Goal: Transaction & Acquisition: Purchase product/service

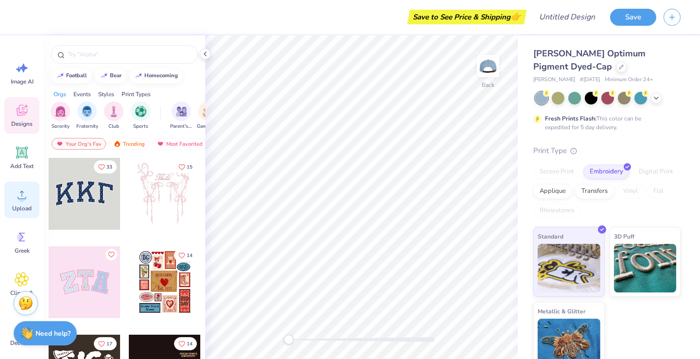
click at [26, 204] on div "Upload" at bounding box center [21, 200] width 35 height 36
click at [16, 197] on icon at bounding box center [22, 195] width 15 height 15
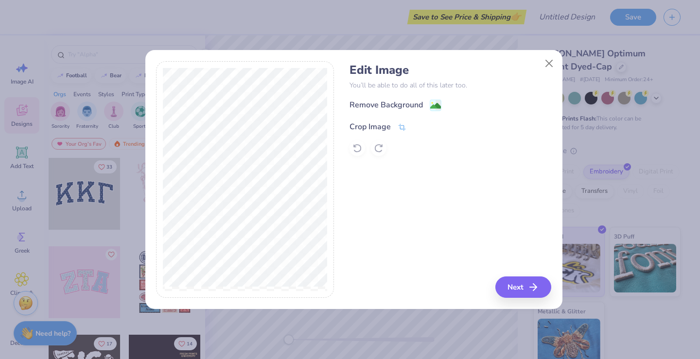
click at [406, 125] on icon at bounding box center [402, 127] width 9 height 9
click at [421, 125] on button at bounding box center [418, 126] width 10 height 10
click at [531, 291] on icon "button" at bounding box center [537, 288] width 12 height 12
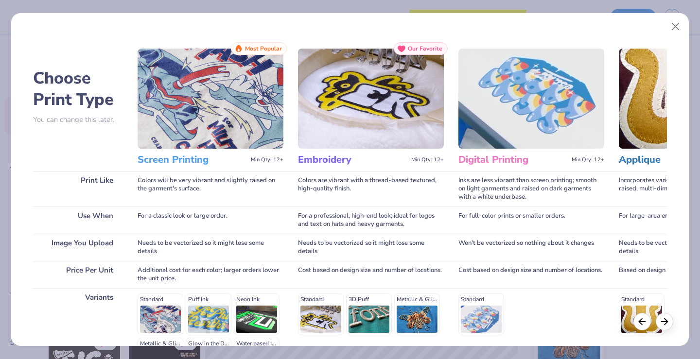
scroll to position [125, 0]
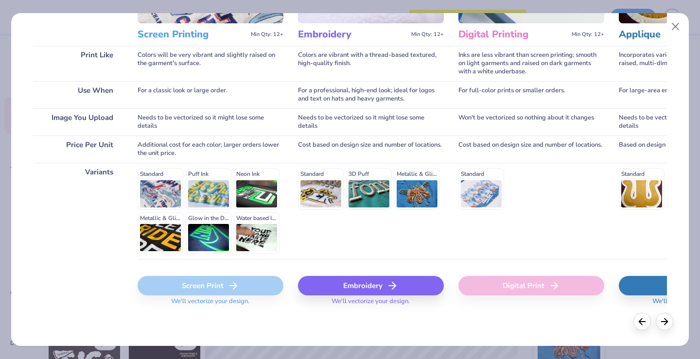
click at [372, 282] on div "Embroidery" at bounding box center [371, 285] width 146 height 19
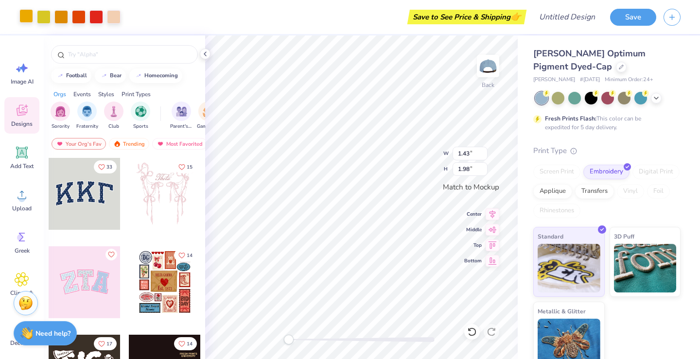
click at [31, 13] on div at bounding box center [26, 16] width 14 height 14
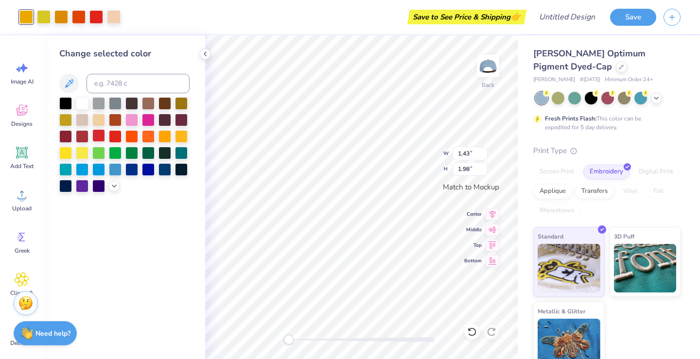
click at [98, 140] on div at bounding box center [98, 135] width 13 height 13
click at [59, 14] on div at bounding box center [61, 16] width 14 height 14
click at [97, 136] on div at bounding box center [98, 135] width 13 height 13
click at [63, 18] on div at bounding box center [61, 16] width 14 height 14
click at [100, 134] on div at bounding box center [98, 135] width 13 height 13
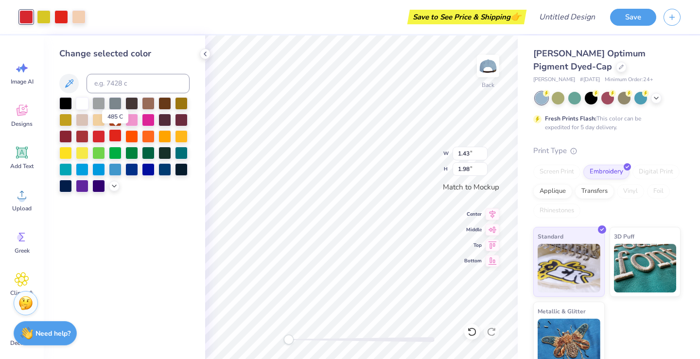
click at [117, 132] on div at bounding box center [115, 135] width 13 height 13
click at [658, 98] on icon at bounding box center [657, 97] width 8 height 8
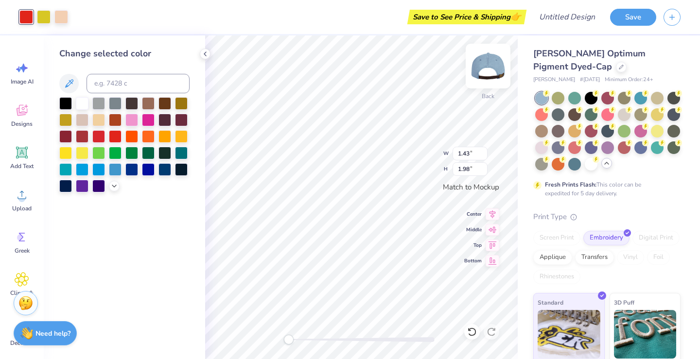
click at [495, 69] on img at bounding box center [488, 66] width 39 height 39
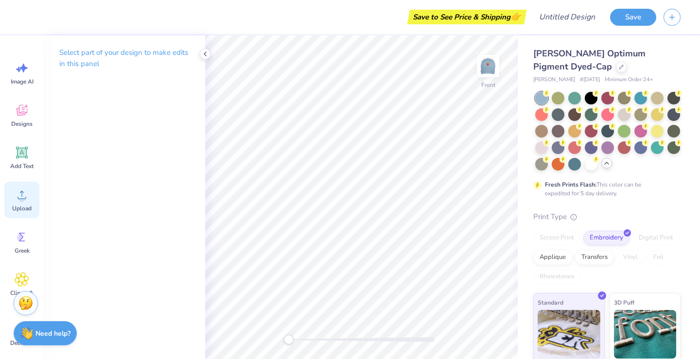
click at [24, 205] on span "Upload" at bounding box center [21, 209] width 19 height 8
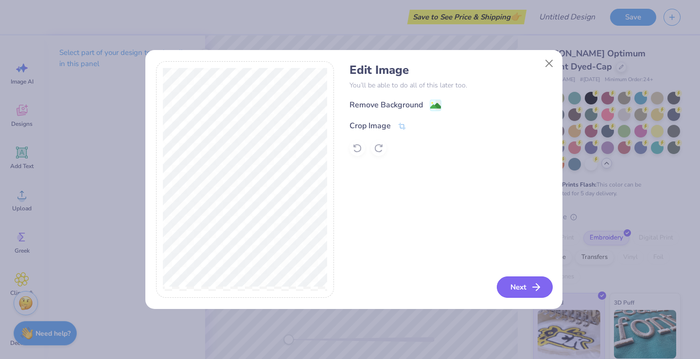
click at [511, 285] on button "Next" at bounding box center [525, 287] width 56 height 21
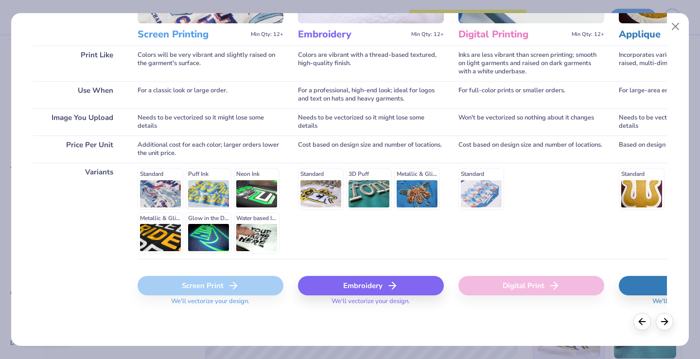
click at [380, 283] on div "Embroidery" at bounding box center [371, 285] width 146 height 19
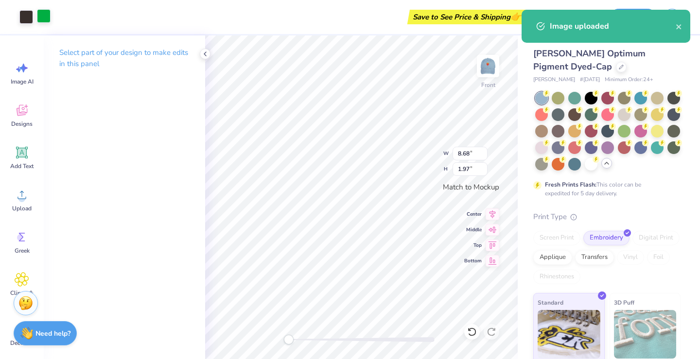
click at [44, 20] on div at bounding box center [44, 16] width 14 height 14
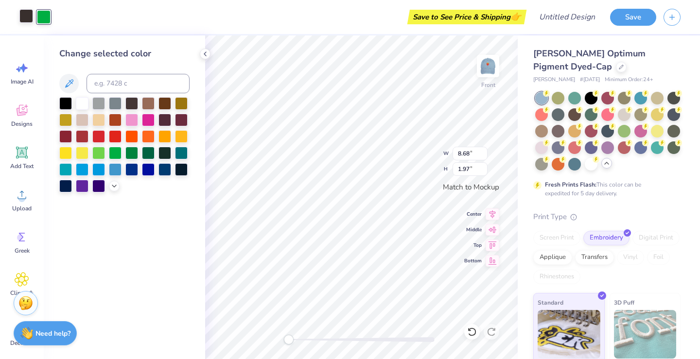
click at [24, 15] on div at bounding box center [26, 16] width 14 height 14
click at [133, 106] on div at bounding box center [131, 102] width 13 height 13
click at [115, 104] on div at bounding box center [115, 102] width 13 height 13
click at [131, 103] on div at bounding box center [131, 102] width 13 height 13
click at [63, 102] on div at bounding box center [65, 102] width 13 height 13
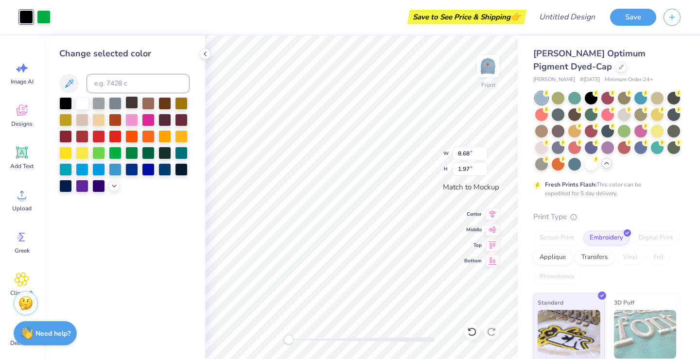
click at [137, 105] on div at bounding box center [131, 102] width 13 height 13
click at [182, 170] on div at bounding box center [181, 168] width 13 height 13
click at [131, 101] on div at bounding box center [131, 102] width 13 height 13
click at [165, 124] on div at bounding box center [165, 119] width 13 height 13
click at [129, 103] on div at bounding box center [131, 102] width 13 height 13
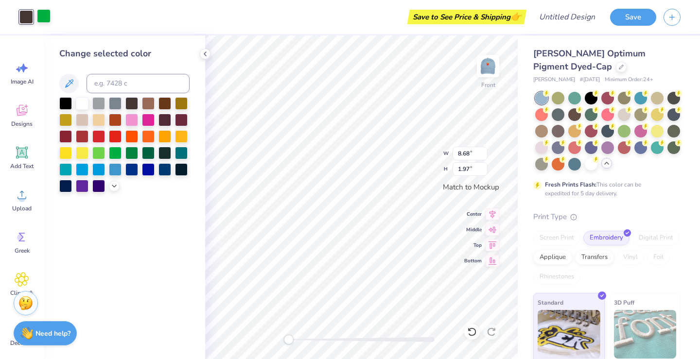
click at [43, 15] on div at bounding box center [44, 16] width 14 height 14
click at [128, 100] on div at bounding box center [131, 102] width 13 height 13
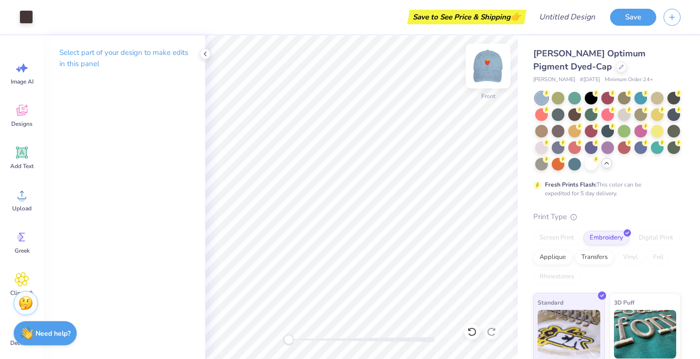
click at [492, 67] on img at bounding box center [488, 66] width 39 height 39
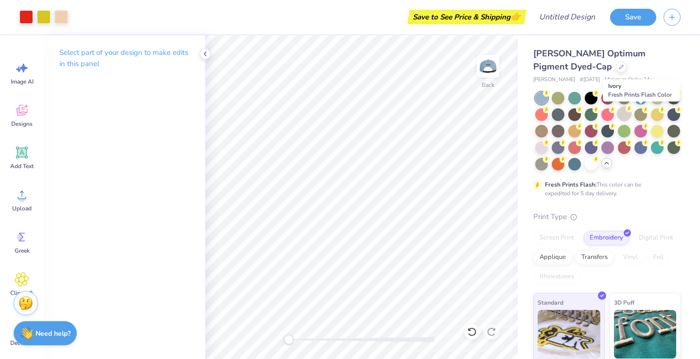
click at [631, 114] on div at bounding box center [624, 113] width 13 height 13
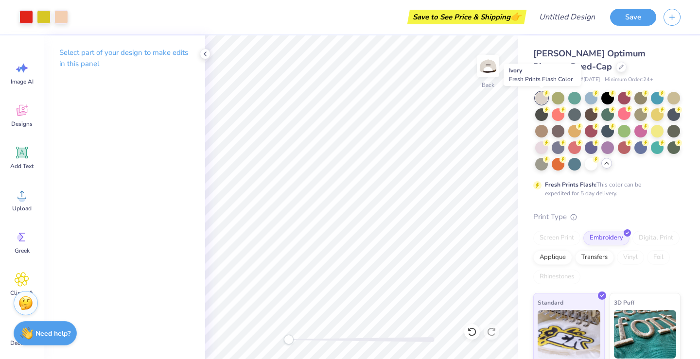
click at [543, 97] on div at bounding box center [541, 98] width 13 height 13
click at [593, 99] on div at bounding box center [591, 97] width 13 height 13
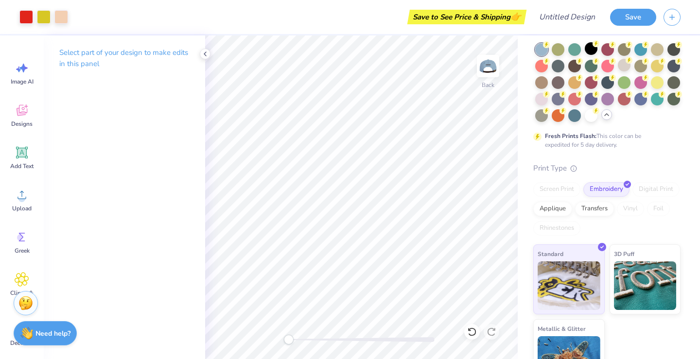
scroll to position [93, 0]
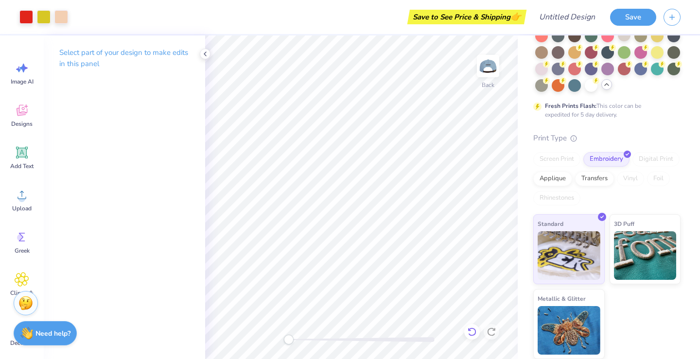
click at [473, 326] on div at bounding box center [472, 332] width 16 height 16
click at [492, 330] on icon at bounding box center [492, 332] width 10 height 10
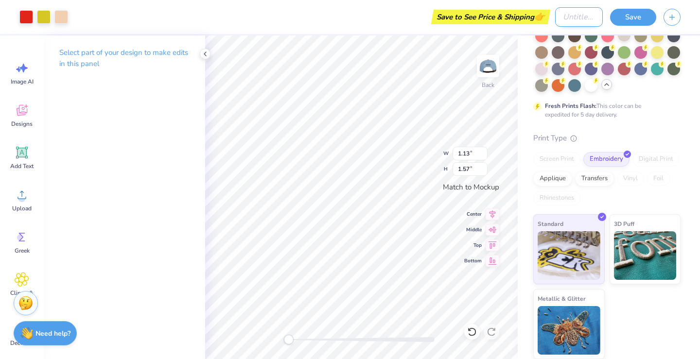
click at [569, 14] on input "Design Title" at bounding box center [579, 16] width 48 height 19
type input "Strawberry Hat"
click at [641, 15] on button "Save" at bounding box center [633, 15] width 46 height 17
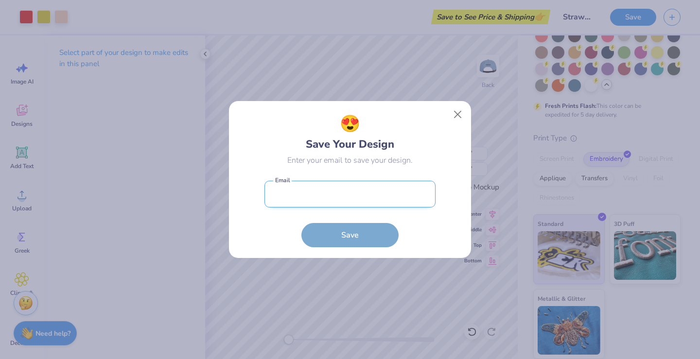
click at [360, 190] on input "email" at bounding box center [350, 194] width 171 height 27
type input "[EMAIL_ADDRESS][DOMAIN_NAME]"
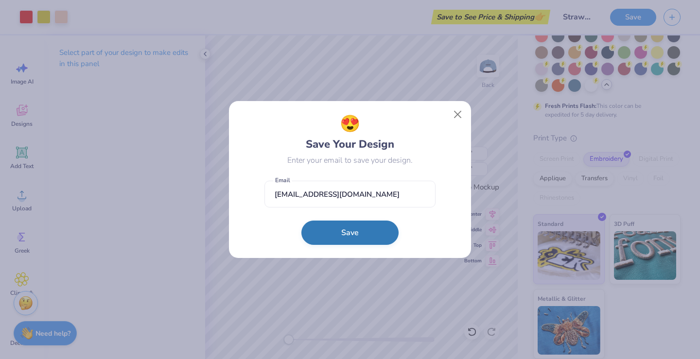
click at [349, 234] on button "Save" at bounding box center [350, 233] width 97 height 24
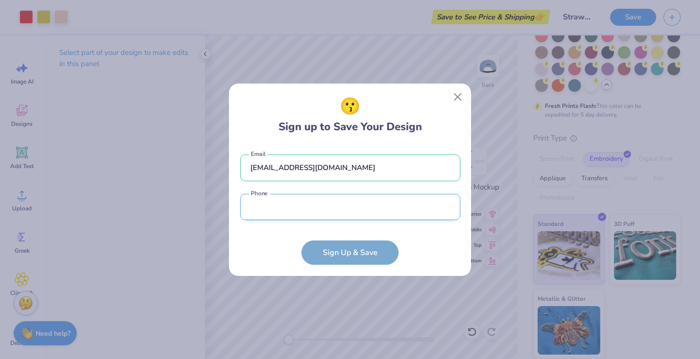
click at [313, 200] on input "tel" at bounding box center [350, 207] width 220 height 27
type input "[PHONE_NUMBER]"
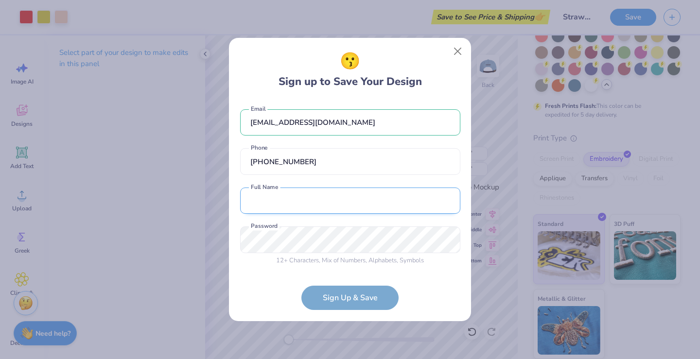
click at [305, 203] on input "text" at bounding box center [350, 201] width 220 height 27
type input "[PERSON_NAME]"
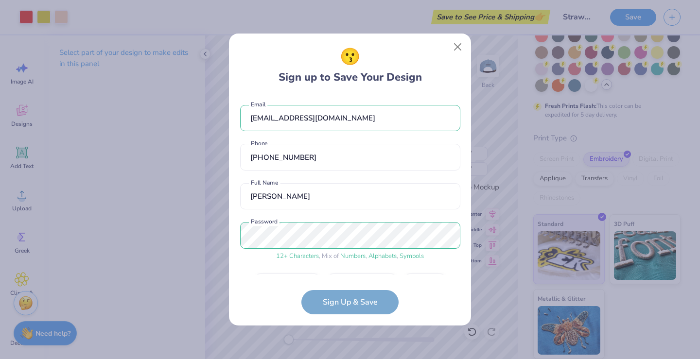
scroll to position [28, 0]
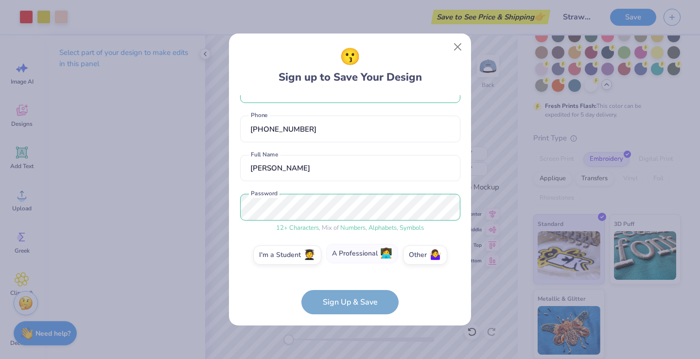
click at [372, 258] on label "A Professional 👩‍💻" at bounding box center [362, 253] width 72 height 19
click at [354, 283] on input "A Professional 👩‍💻" at bounding box center [350, 286] width 6 height 6
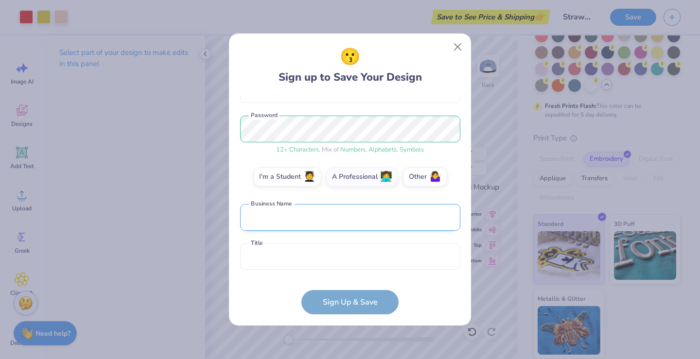
click at [288, 221] on input "text" at bounding box center [350, 217] width 220 height 27
type input "GrowNYC"
click at [296, 261] on input "text" at bounding box center [350, 257] width 220 height 27
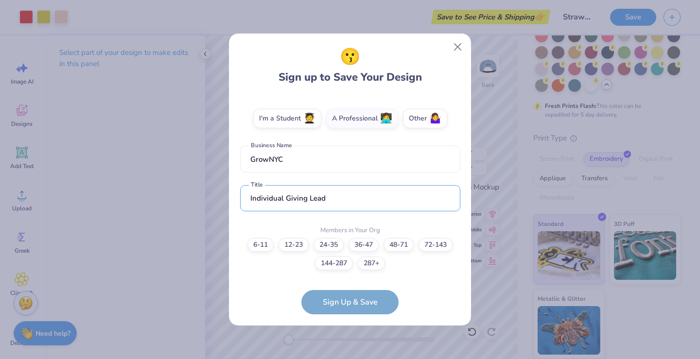
type input "Individual Giving Lead"
click at [345, 294] on form "[EMAIL_ADDRESS][DOMAIN_NAME] Email [PHONE_NUMBER] Phone [PERSON_NAME] Full Name…" at bounding box center [350, 205] width 220 height 220
click at [368, 305] on form "[EMAIL_ADDRESS][DOMAIN_NAME] Email [PHONE_NUMBER] Phone [PERSON_NAME] Full Name…" at bounding box center [350, 205] width 220 height 220
click at [336, 243] on label "24-35" at bounding box center [329, 244] width 30 height 14
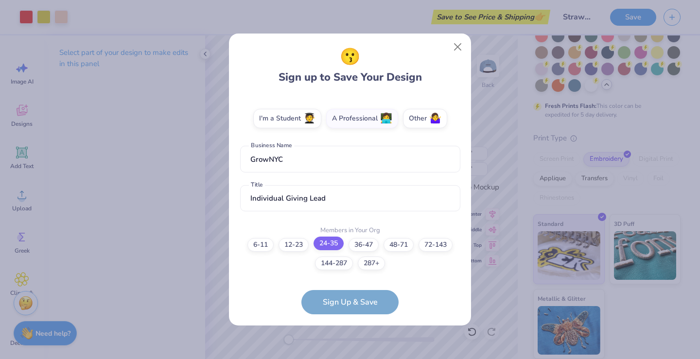
scroll to position [204, 0]
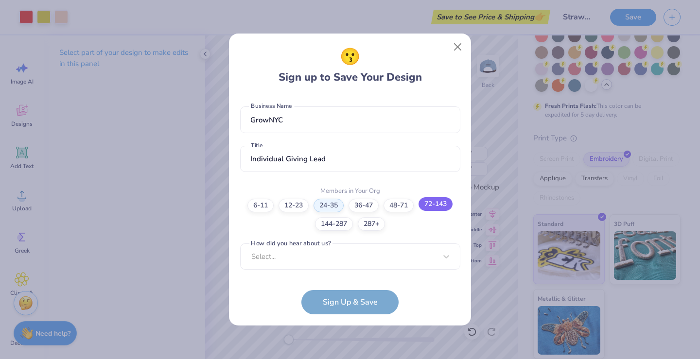
click at [431, 205] on label "72-143" at bounding box center [436, 204] width 34 height 14
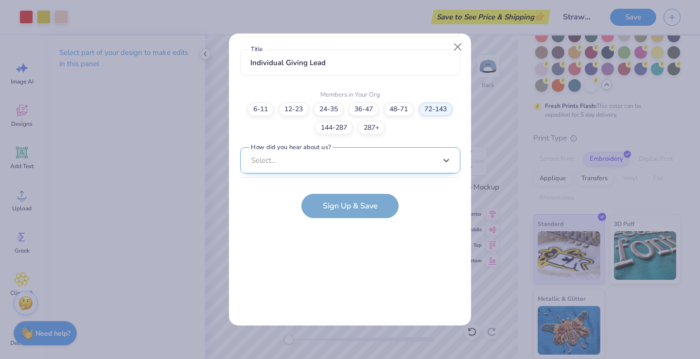
click at [317, 162] on div "option Word of Mouth focused, 8 of 15. 15 results available. Use Up and Down to…" at bounding box center [350, 236] width 220 height 178
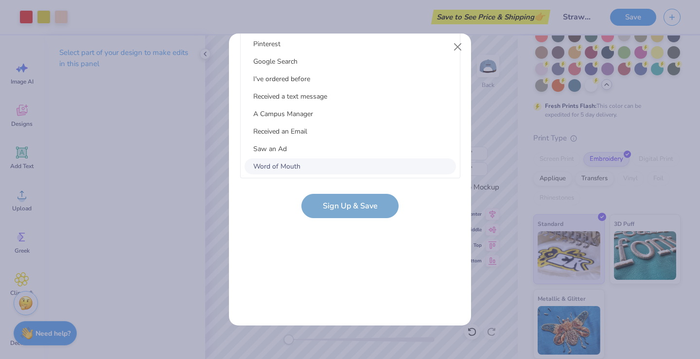
scroll to position [0, 0]
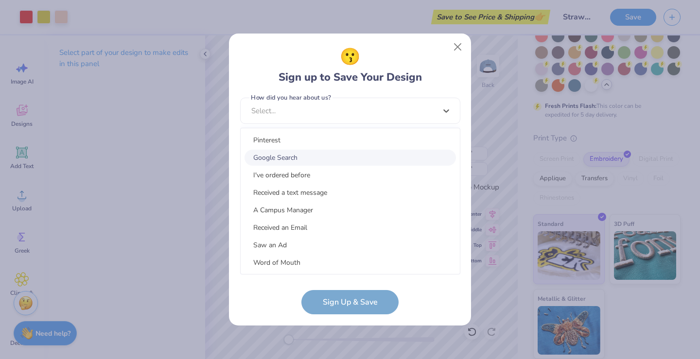
click at [292, 158] on div "Google Search" at bounding box center [351, 158] width 212 height 16
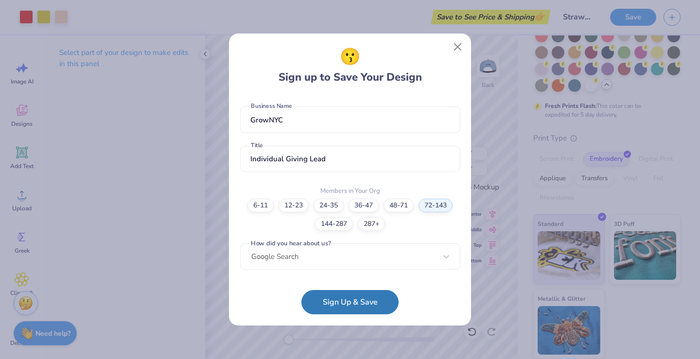
scroll to position [204, 0]
click at [341, 305] on button "Sign Up & Save" at bounding box center [350, 300] width 97 height 24
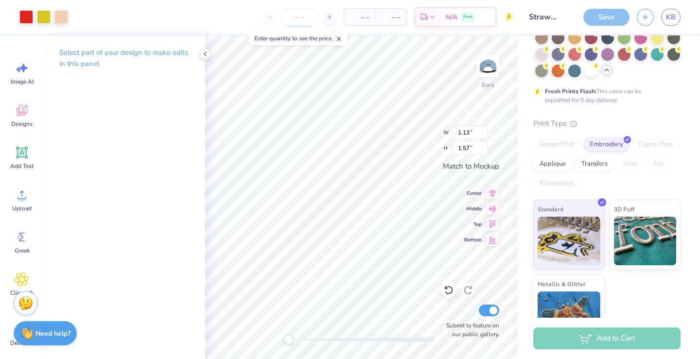
click at [304, 19] on input "number" at bounding box center [300, 17] width 38 height 18
type input "100"
click at [464, 18] on span "[DATE] - [DATE]" at bounding box center [447, 19] width 53 height 10
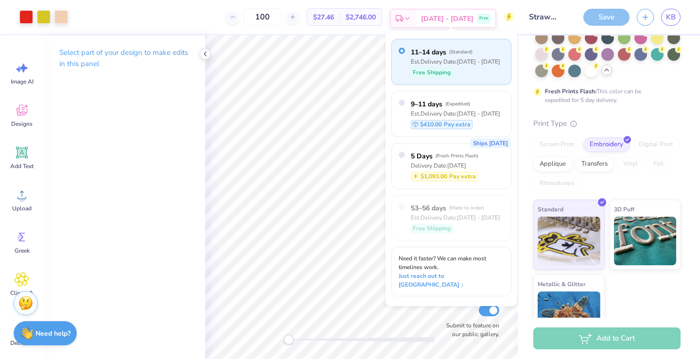
scroll to position [109, 0]
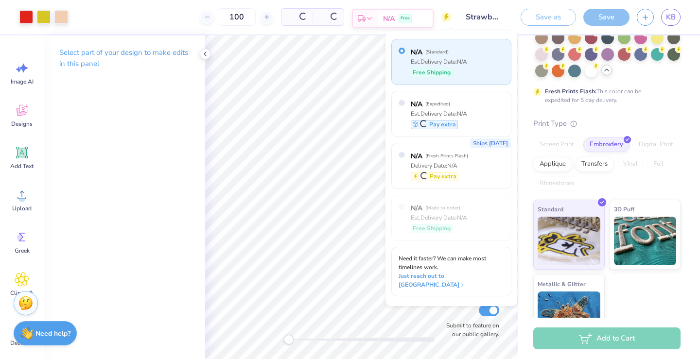
click at [464, 18] on input "Strawberry Hat" at bounding box center [483, 16] width 48 height 19
